Goal: Use online tool/utility: Utilize a website feature to perform a specific function

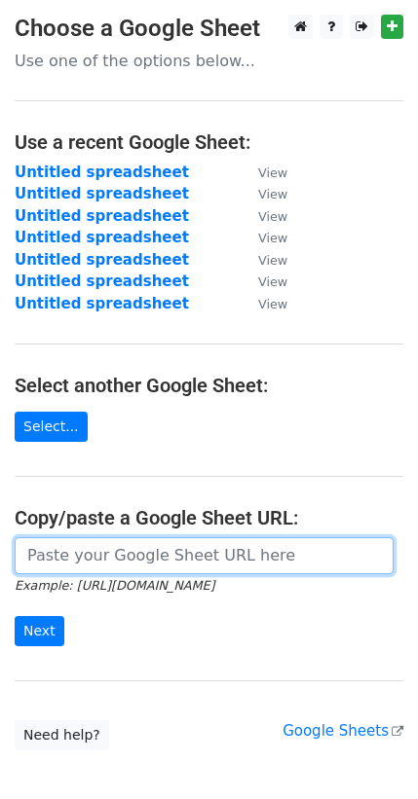
click at [121, 537] on input "url" at bounding box center [204, 555] width 379 height 37
paste input "https://docs.google.com/spreadsheets/d/1DNWoddU42Je-ZvDLuKL_MYGad3ubDEH1LsJiqL5…"
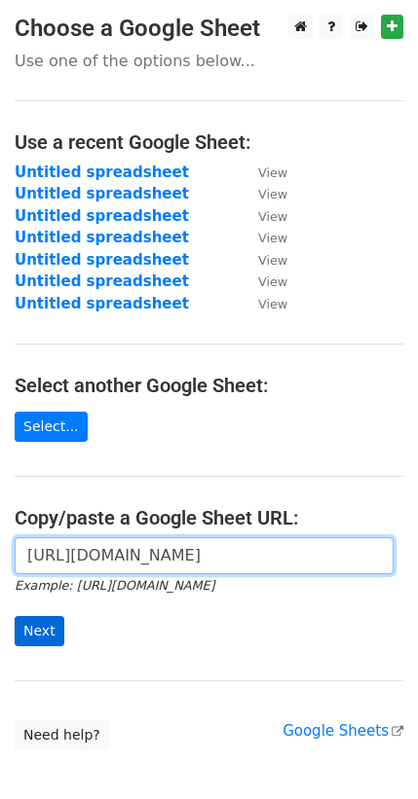
type input "https://docs.google.com/spreadsheets/d/1DNWoddU42Je-ZvDLuKL_MYGad3ubDEH1LsJiqL5…"
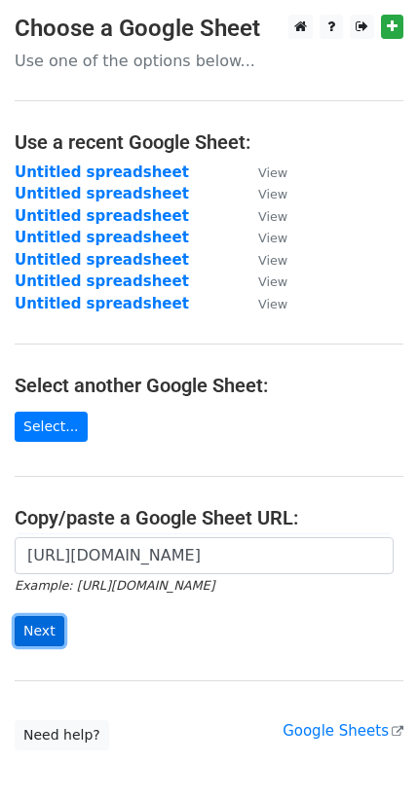
scroll to position [0, 0]
click at [39, 616] on input "Next" at bounding box center [40, 631] width 50 height 30
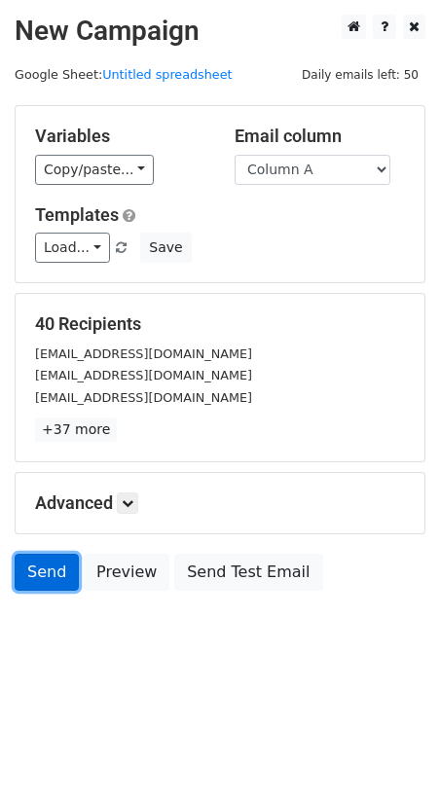
click at [28, 554] on link "Send" at bounding box center [47, 572] width 64 height 37
